Goal: Task Accomplishment & Management: Use online tool/utility

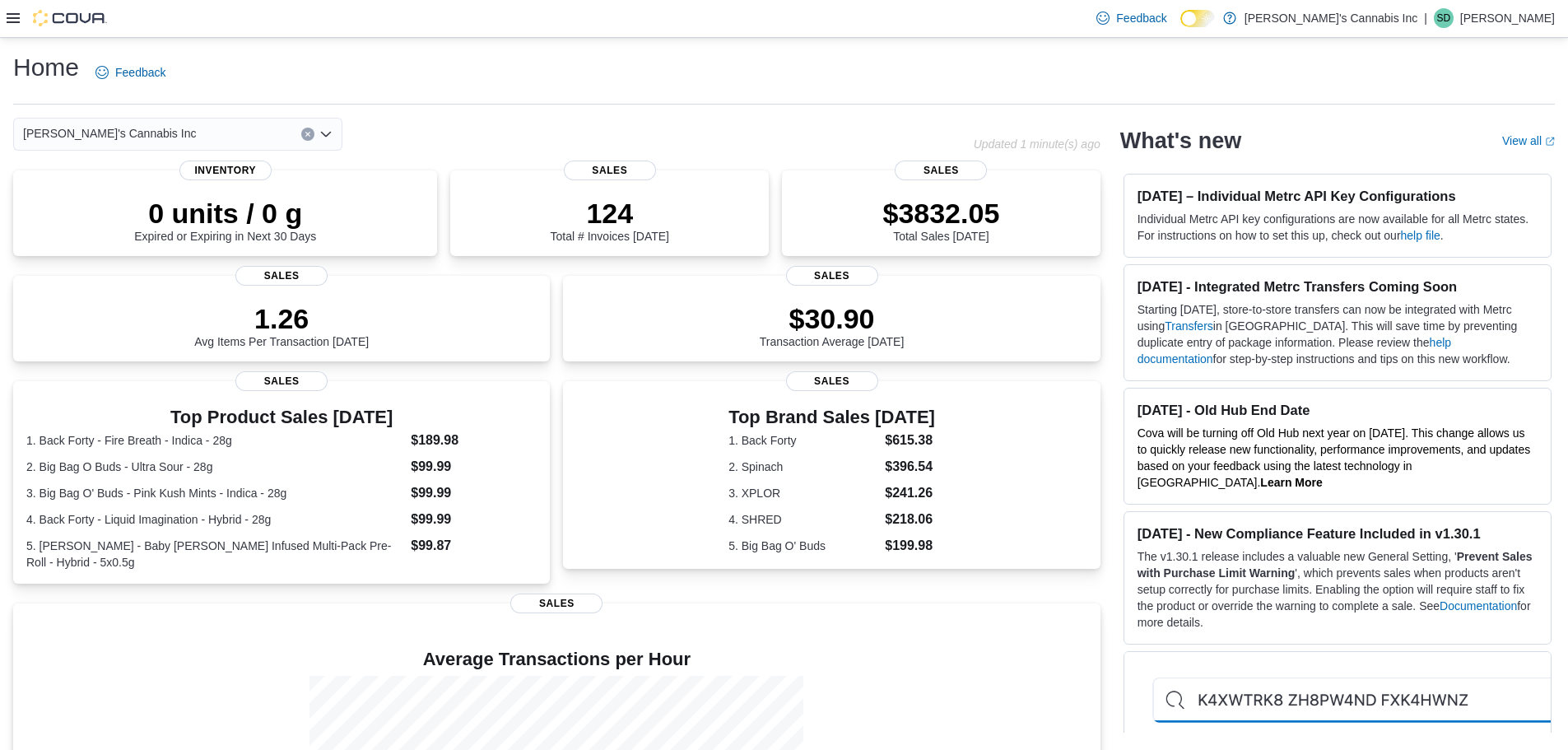
click at [9, 28] on div at bounding box center [57, 18] width 101 height 37
click at [6, 9] on div at bounding box center [57, 18] width 101 height 37
click at [8, 18] on icon at bounding box center [13, 18] width 13 height 10
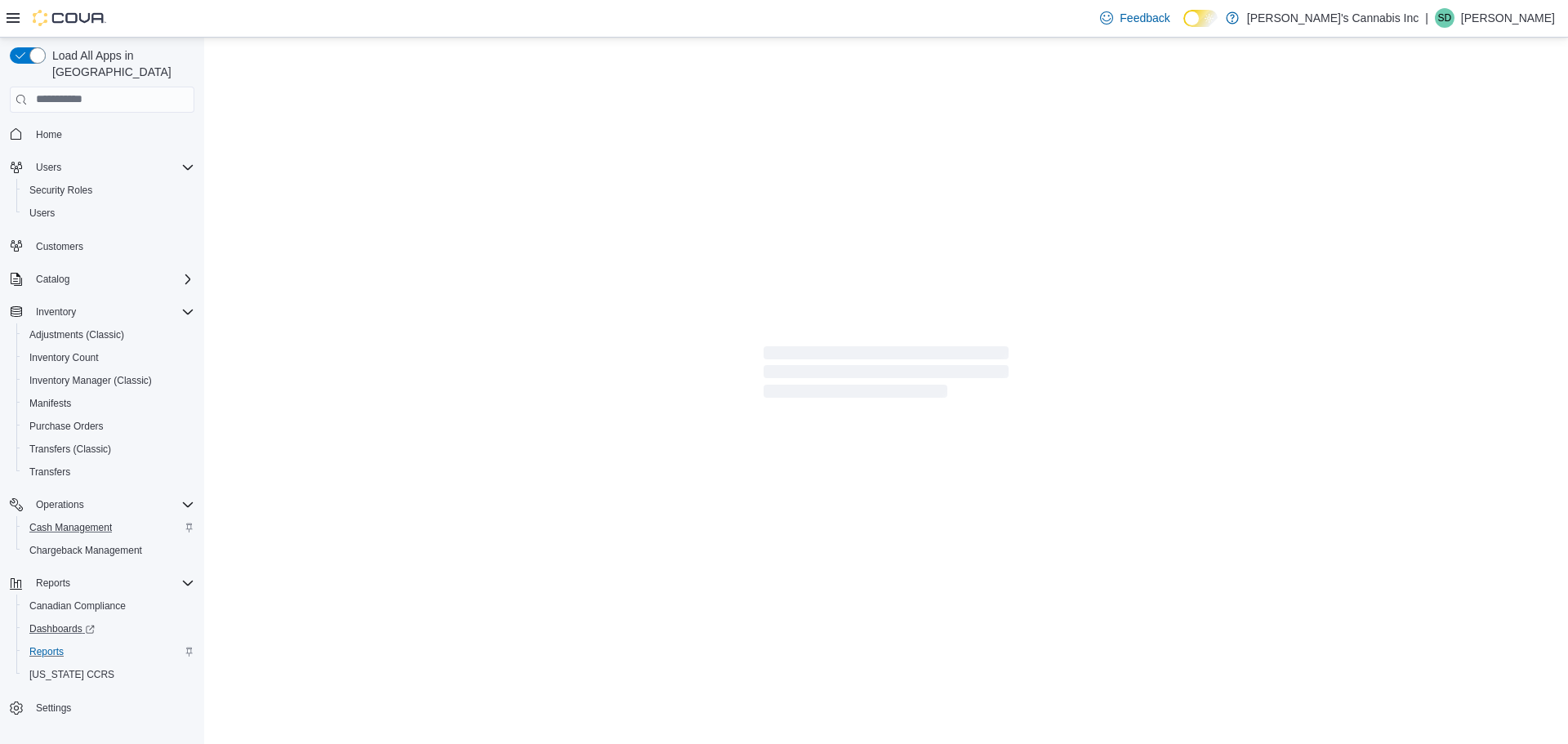
click at [53, 642] on span "Reports" at bounding box center [46, 651] width 34 height 20
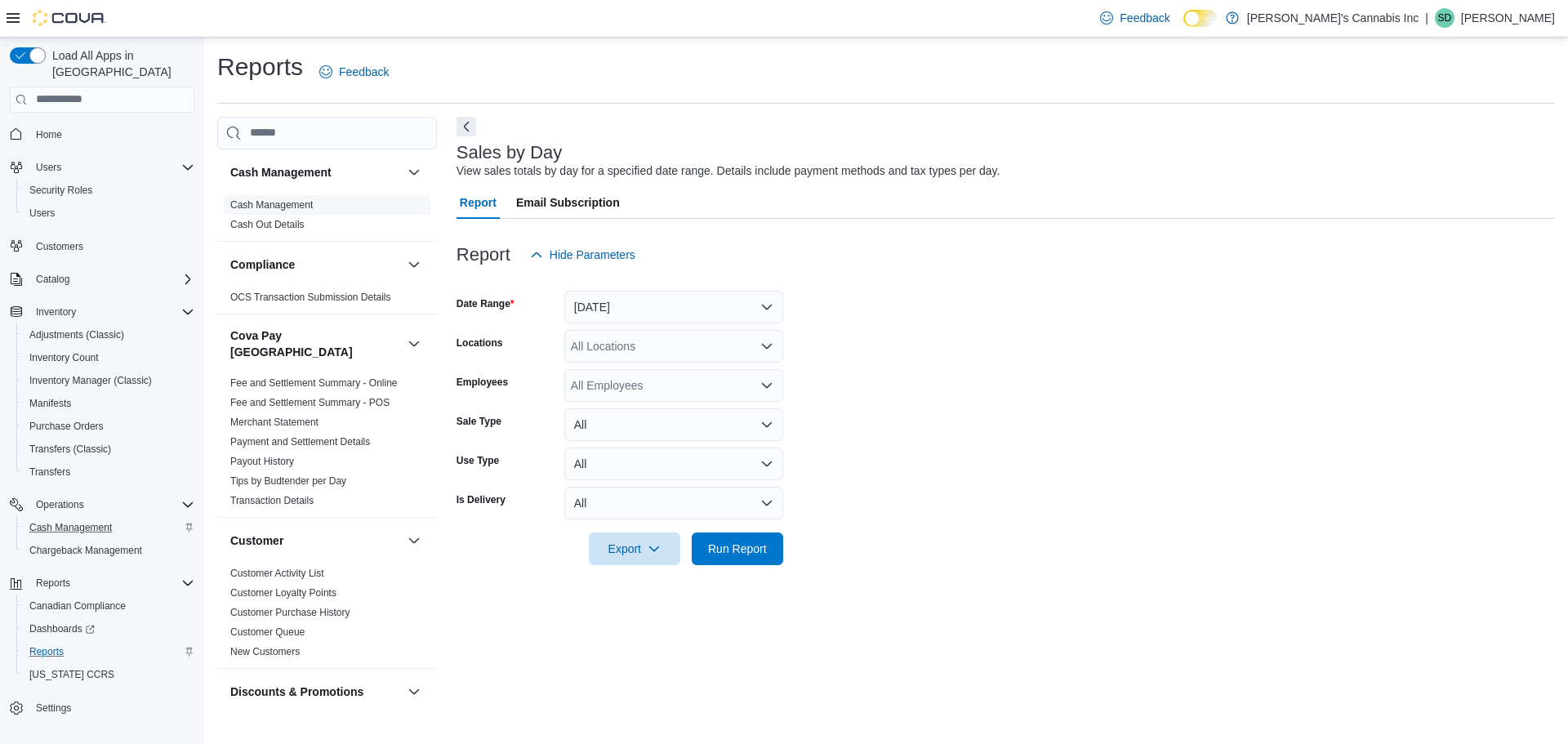
click at [267, 199] on span "Cash Management" at bounding box center [271, 205] width 83 height 13
click at [272, 200] on link "Cash Management" at bounding box center [271, 205] width 83 height 12
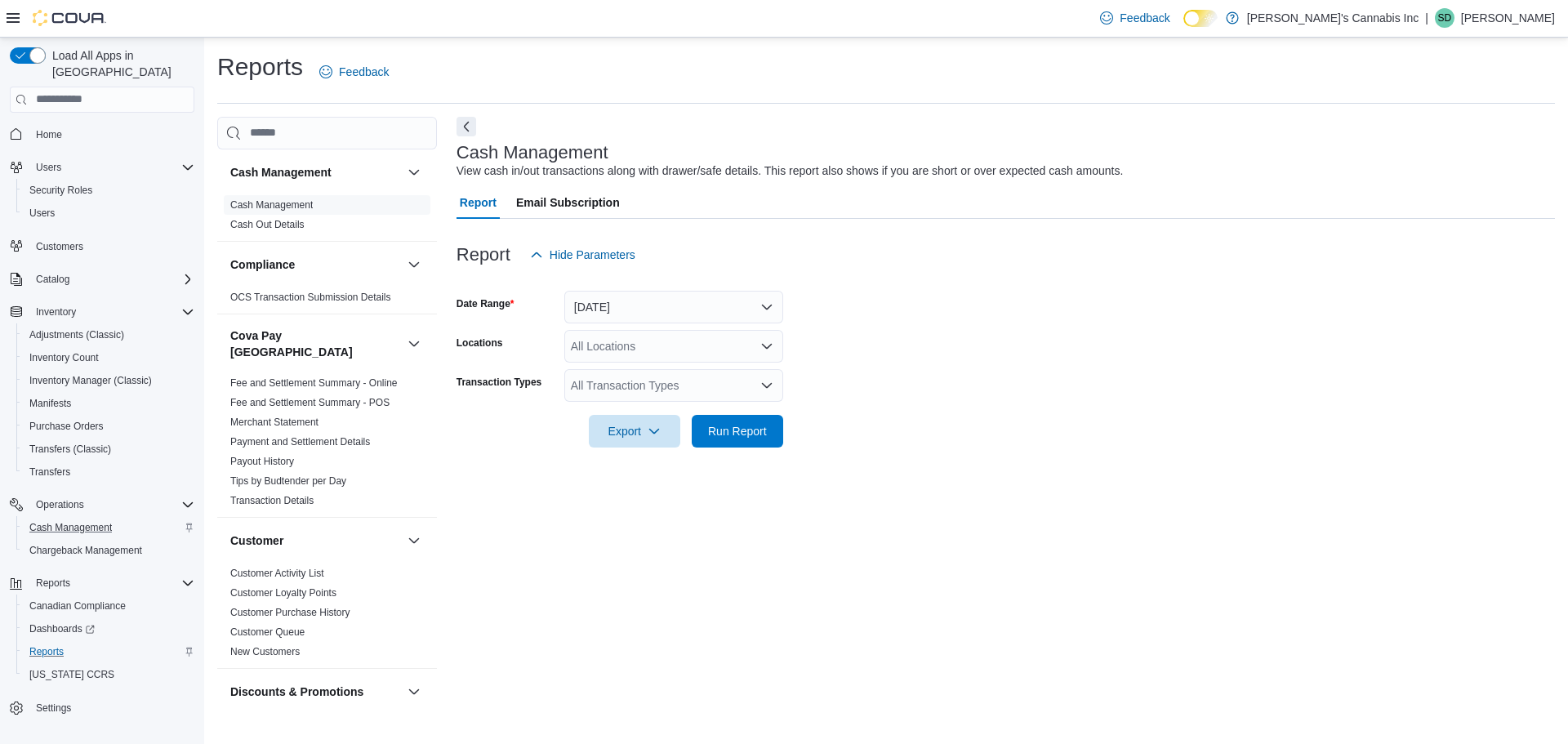
click at [649, 397] on div "All Transaction Types" at bounding box center [674, 385] width 219 height 33
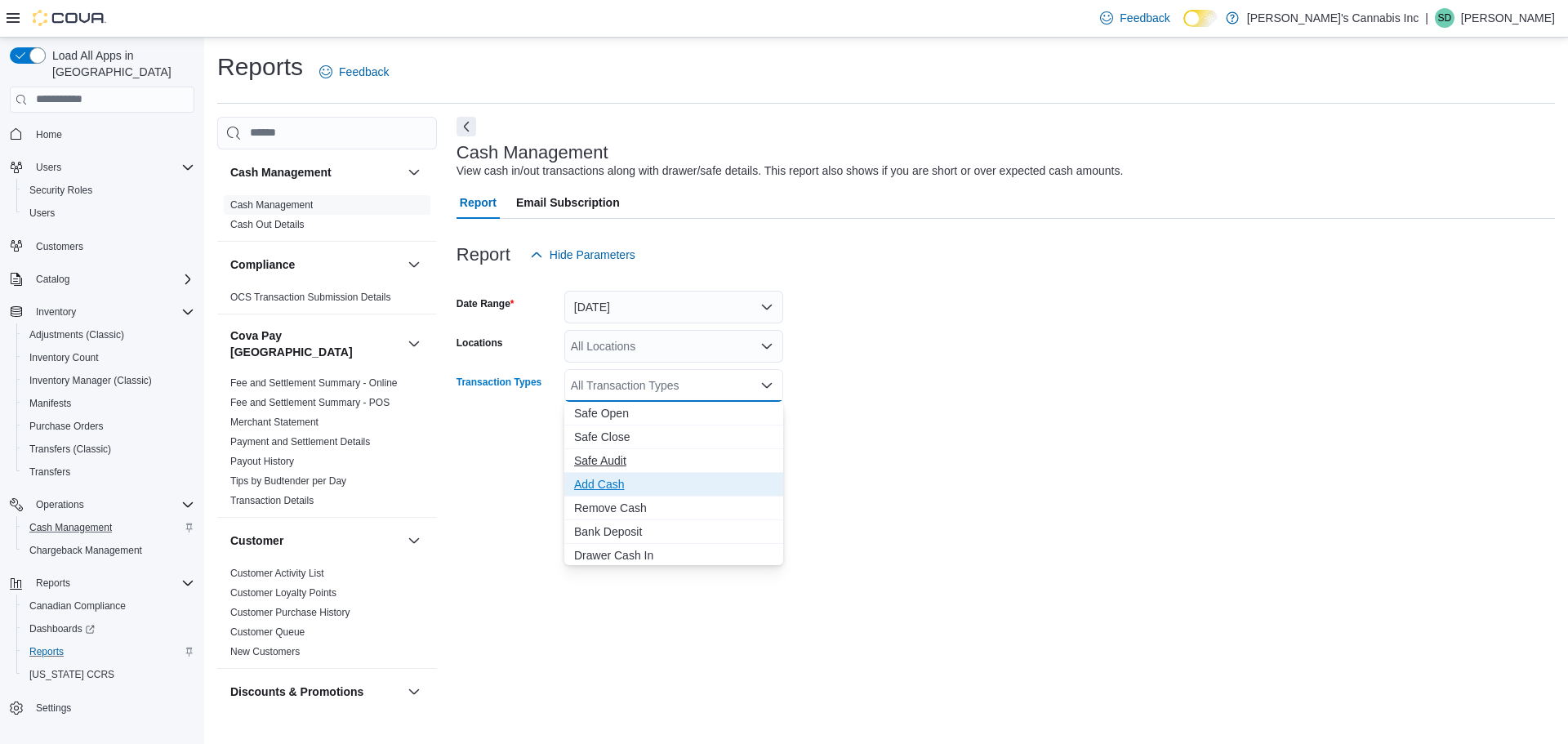
click at [654, 485] on span "Add Cash" at bounding box center [674, 484] width 200 height 16
click at [692, 311] on button "[DATE]" at bounding box center [674, 307] width 219 height 33
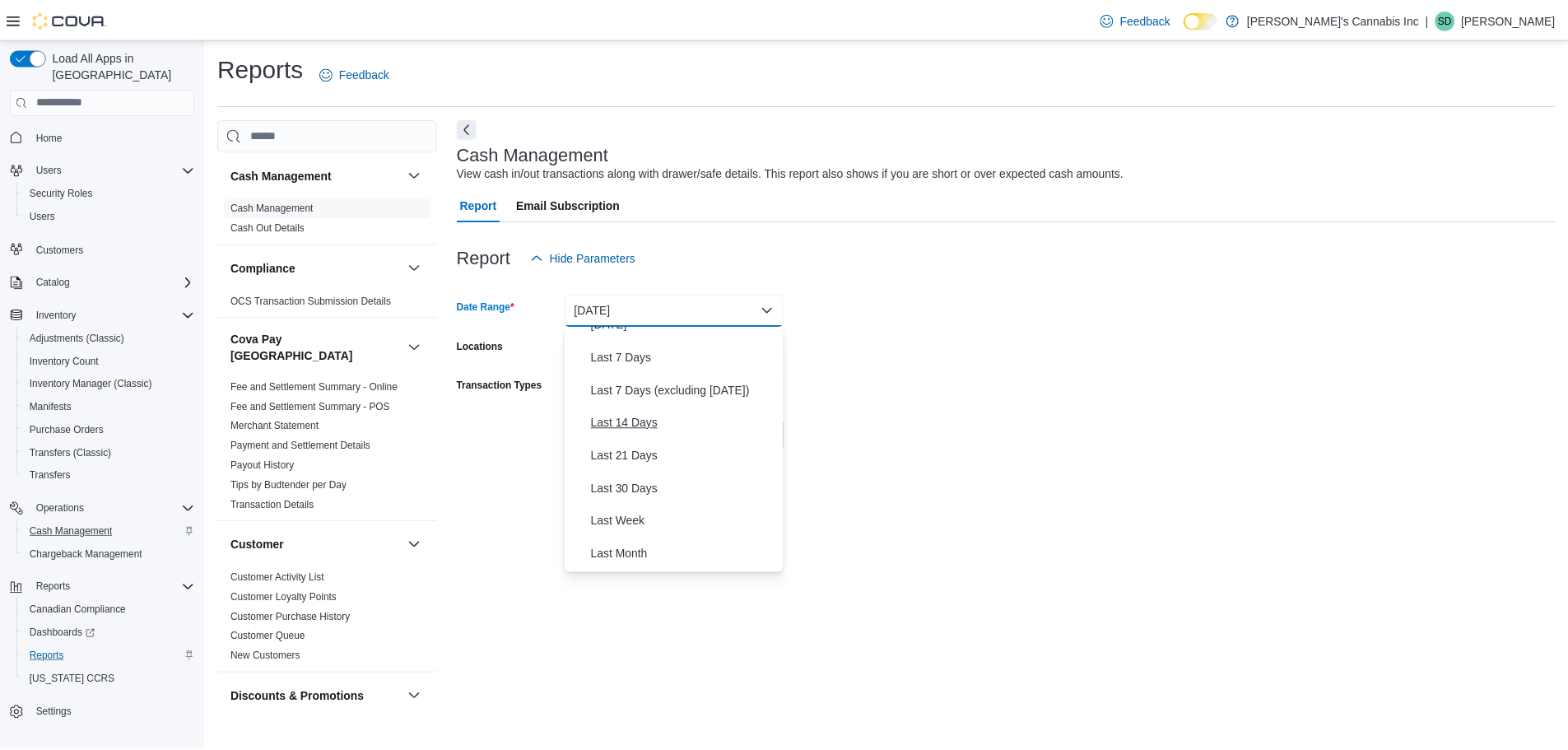
scroll to position [101, 0]
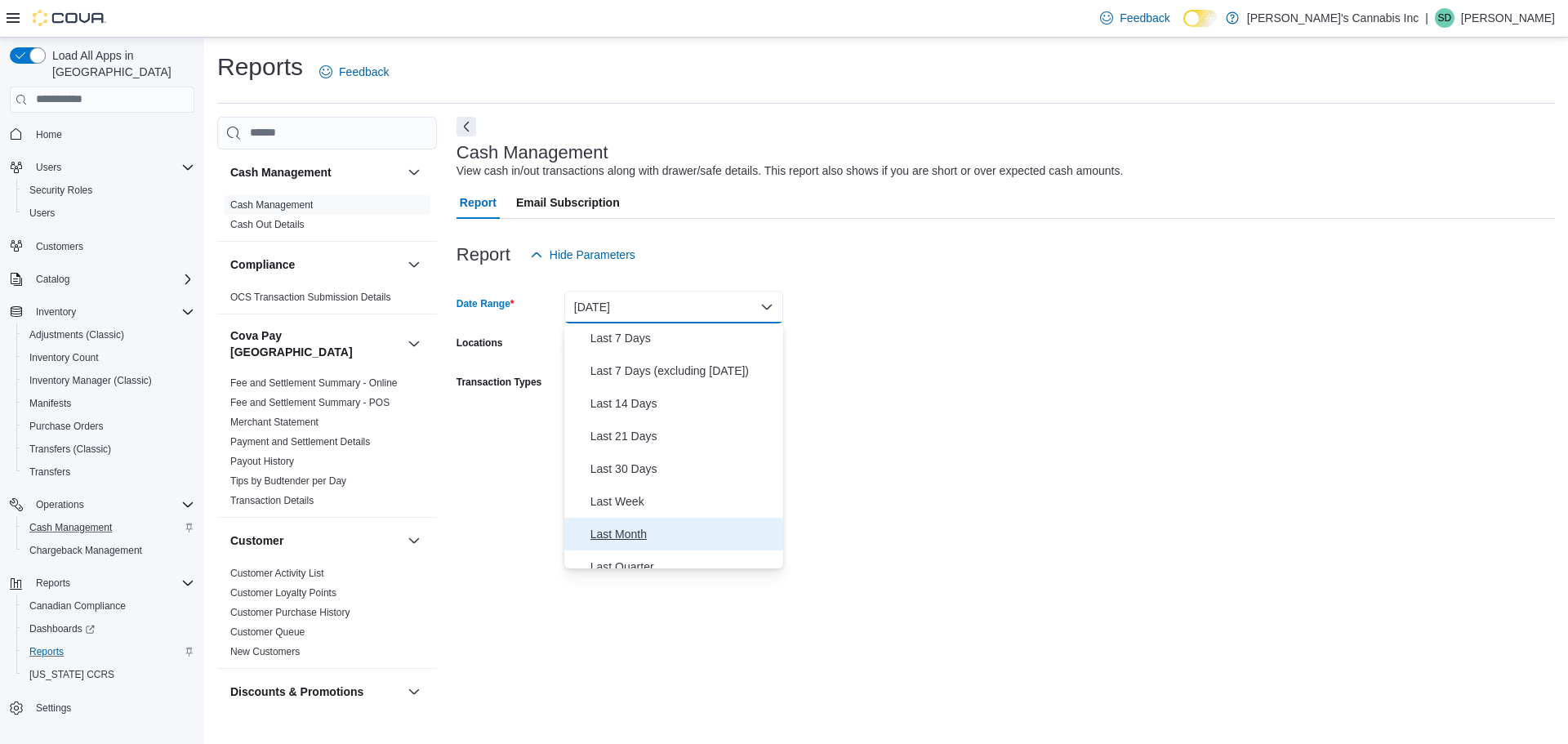
click at [676, 541] on span "Last Month" at bounding box center [683, 534] width 186 height 20
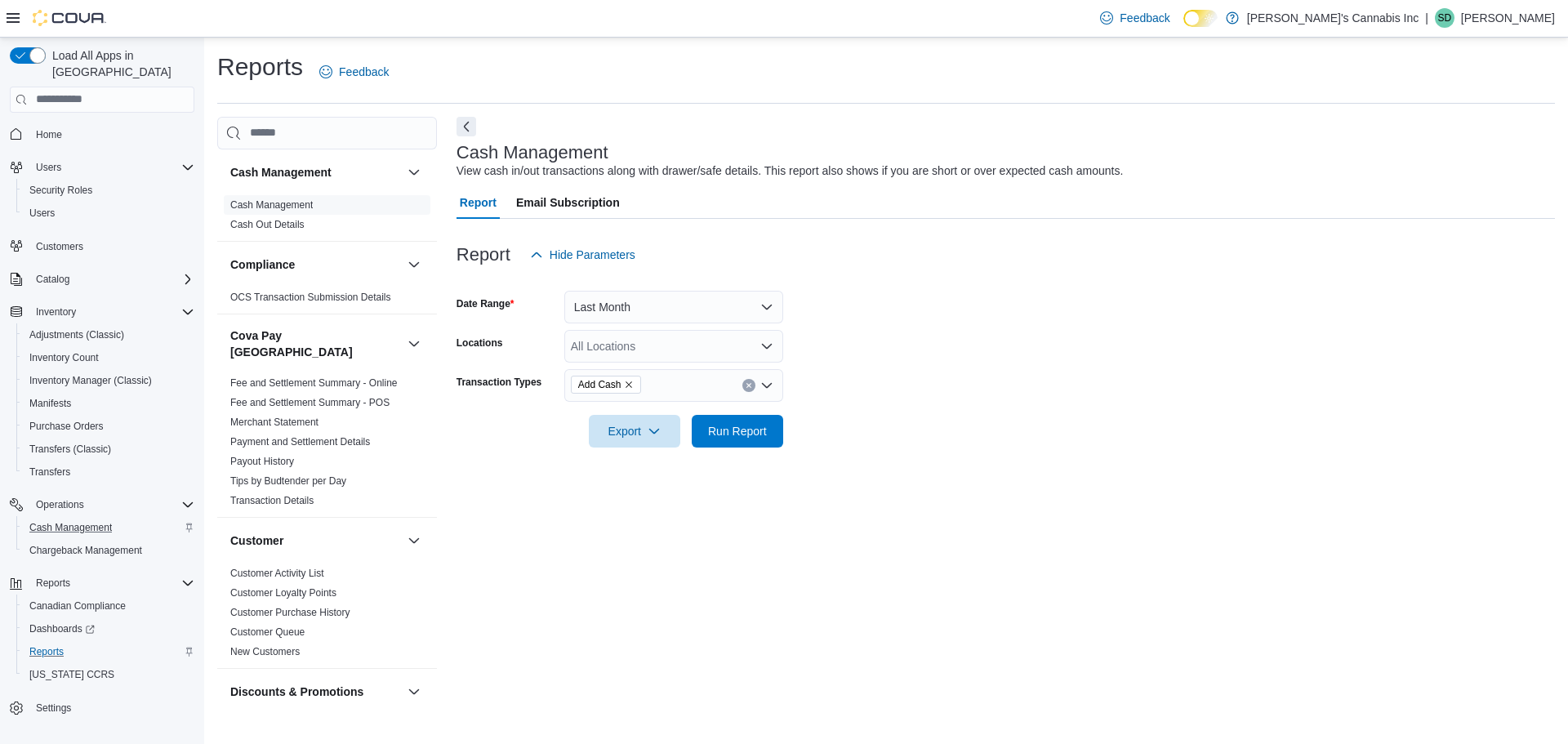
click at [862, 475] on div "Cash Management View cash in/out transactions along with drawer/safe details. T…" at bounding box center [1006, 412] width 1098 height 590
click at [746, 453] on div at bounding box center [1006, 457] width 1098 height 20
click at [758, 429] on span "Run Report" at bounding box center [737, 430] width 59 height 16
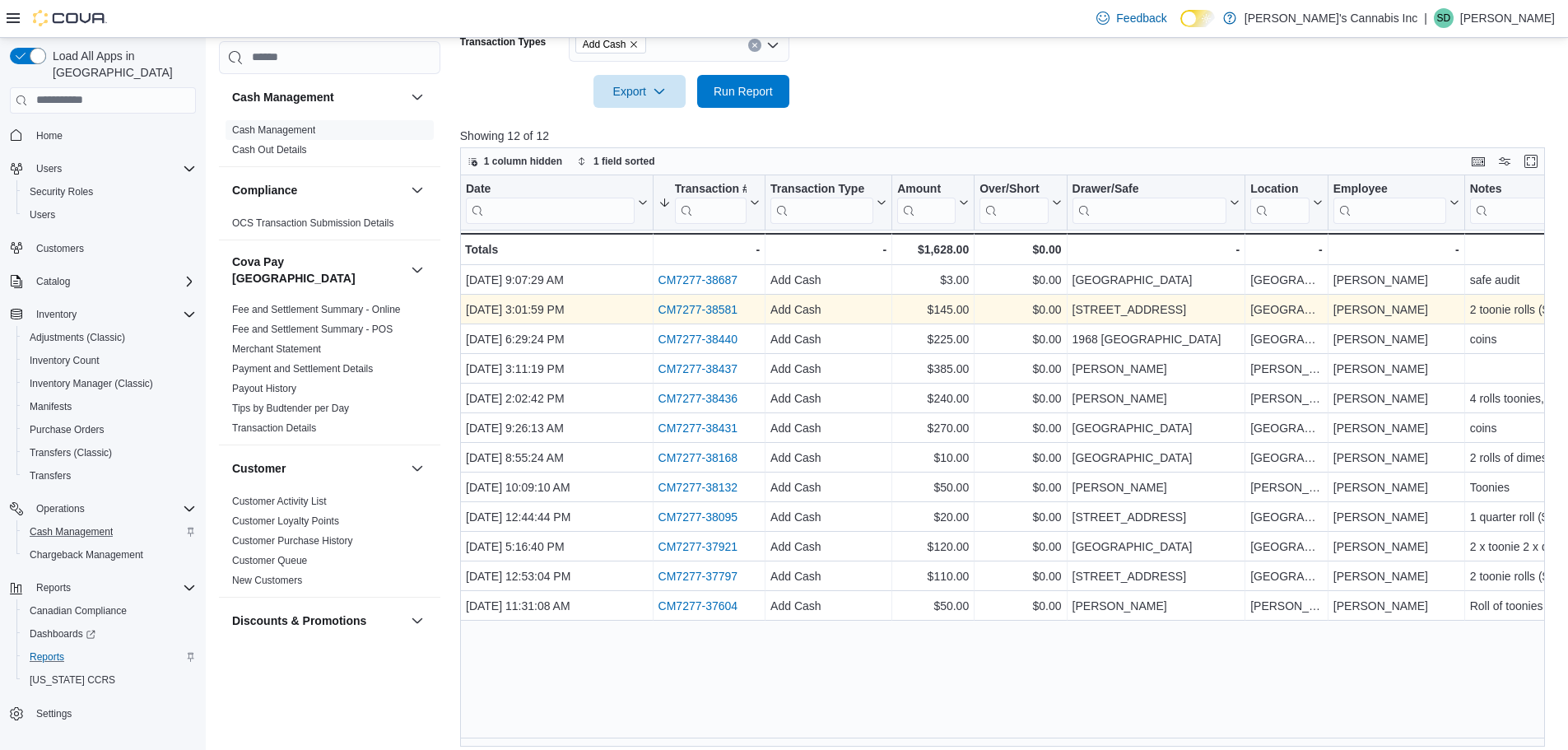
scroll to position [353, 0]
